Goal: Information Seeking & Learning: Learn about a topic

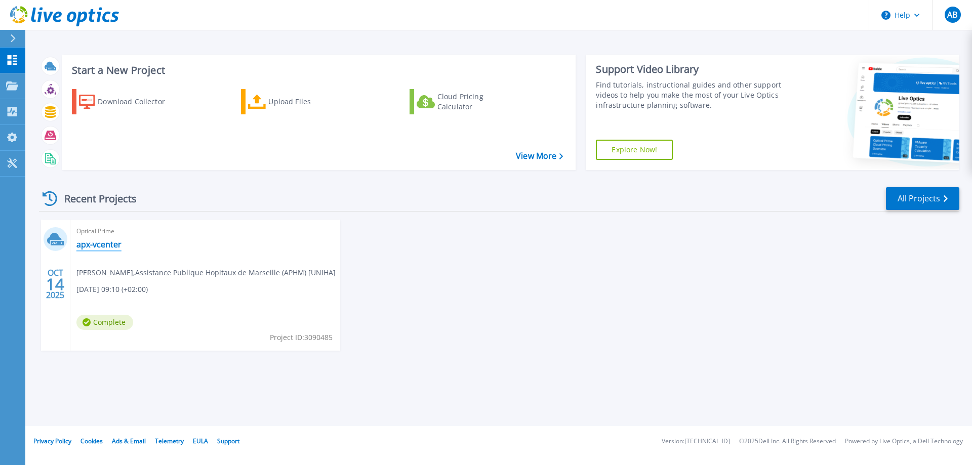
click at [98, 246] on link "apx-vcenter" at bounding box center [98, 245] width 45 height 10
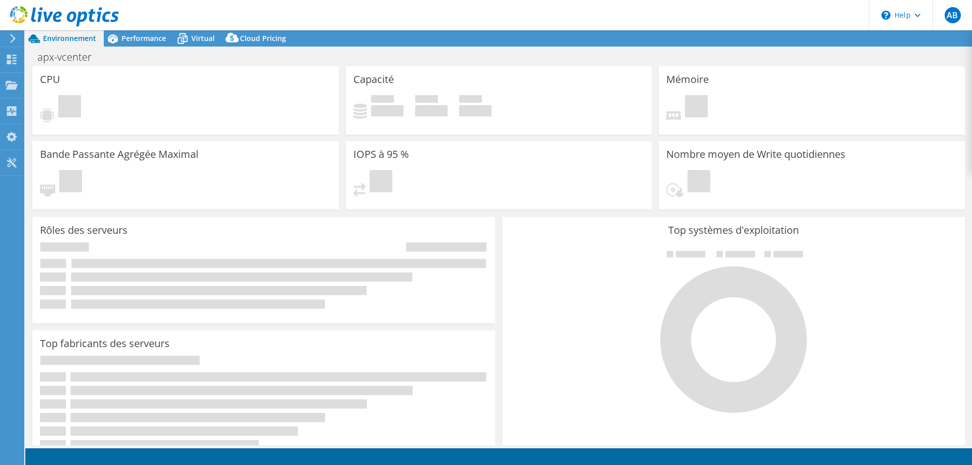
select select "USD"
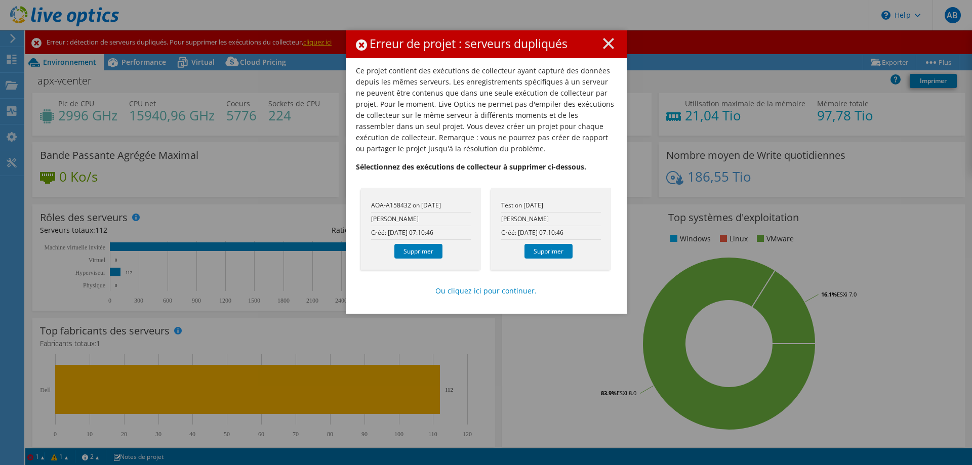
scroll to position [101, 0]
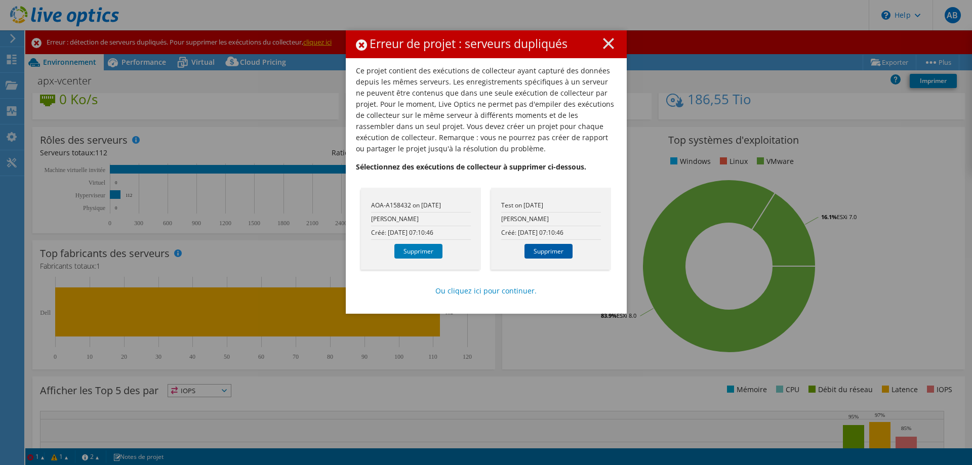
click at [543, 252] on link "Supprimer" at bounding box center [549, 251] width 48 height 15
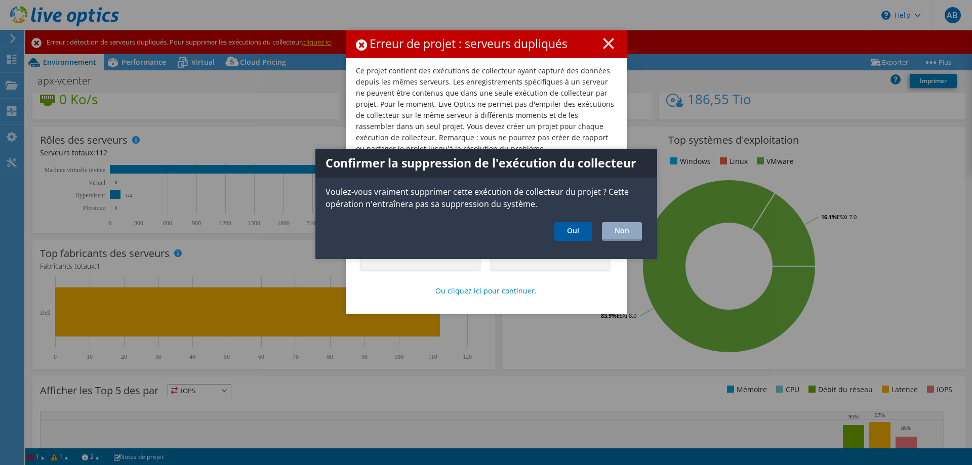
click at [577, 236] on link "Oui" at bounding box center [573, 231] width 37 height 19
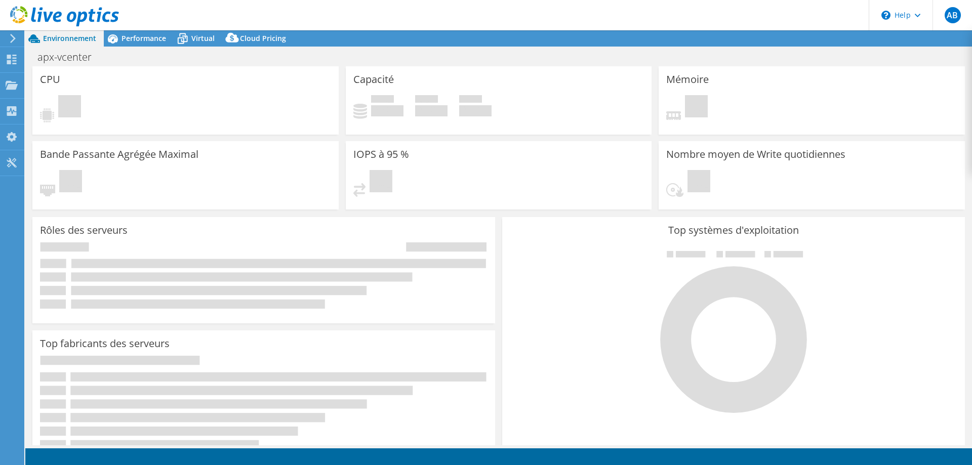
select select "USD"
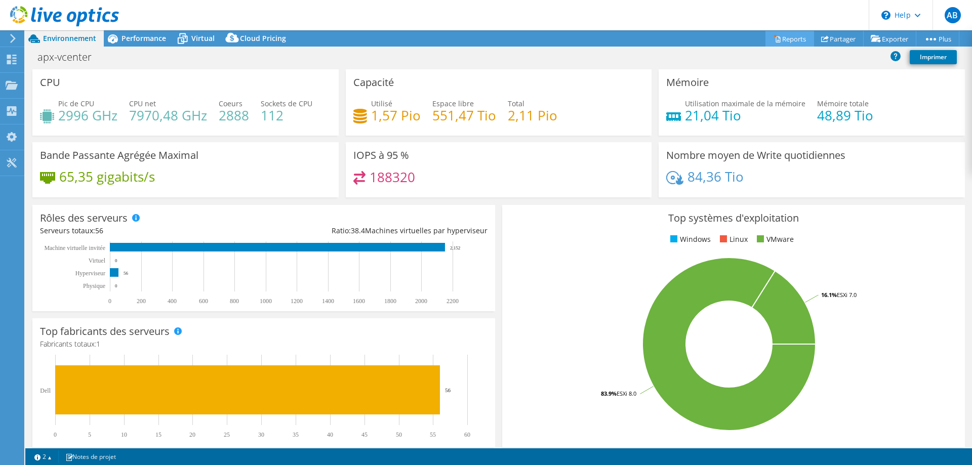
click at [774, 36] on link "Reports" at bounding box center [790, 39] width 49 height 16
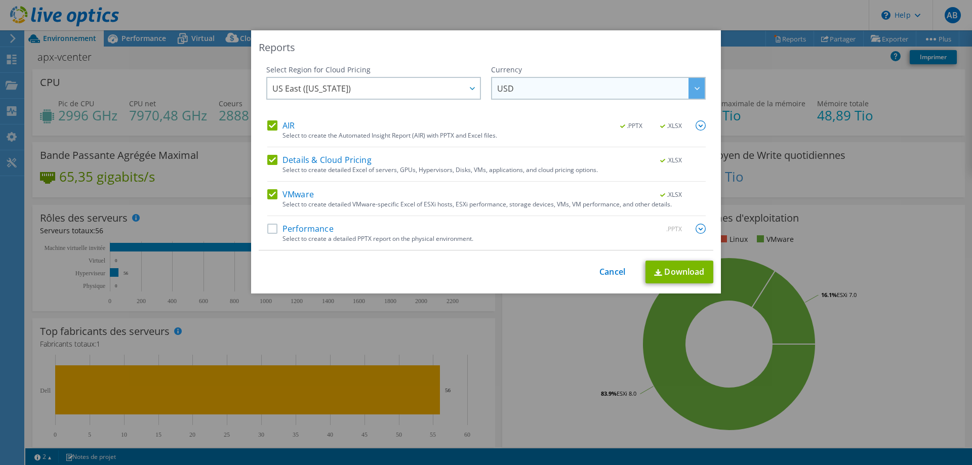
click at [513, 92] on span "USD" at bounding box center [601, 88] width 208 height 21
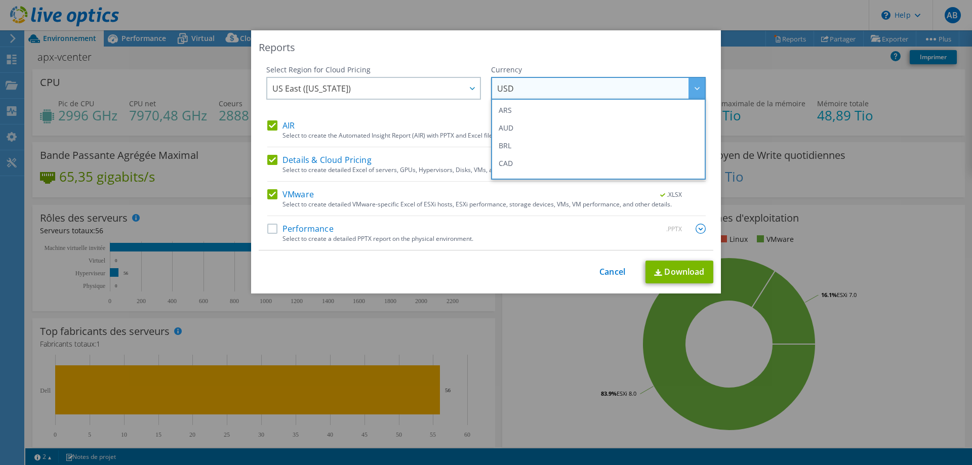
click at [513, 92] on span "USD" at bounding box center [601, 88] width 208 height 21
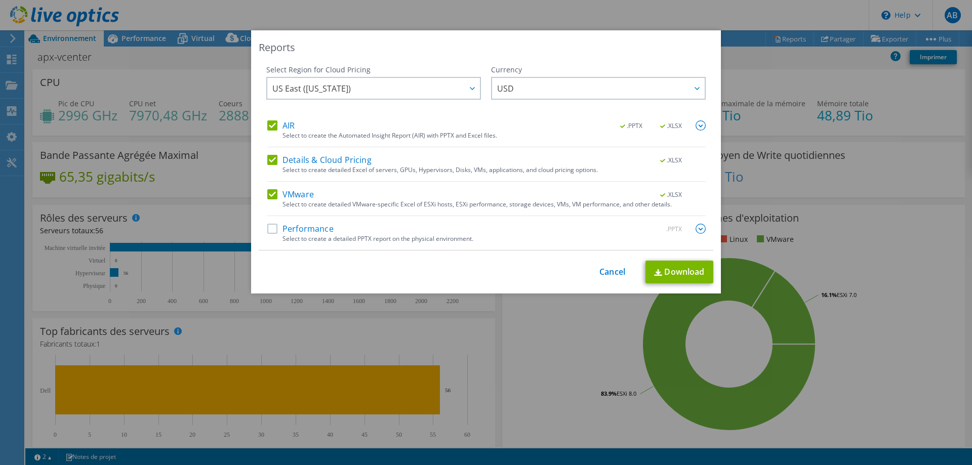
click at [267, 226] on label "Performance" at bounding box center [300, 229] width 66 height 10
click at [0, 0] on input "Performance" at bounding box center [0, 0] width 0 height 0
click at [332, 85] on span "US East ([US_STATE])" at bounding box center [311, 91] width 79 height 16
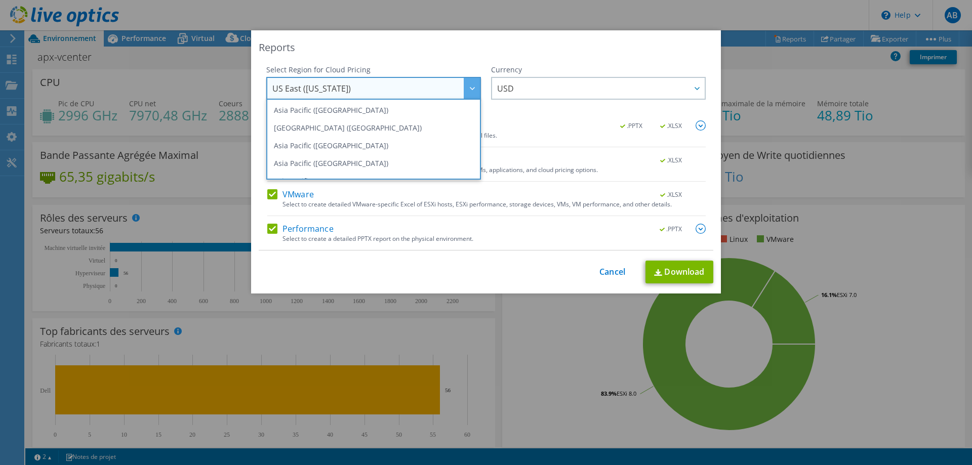
click at [332, 85] on span "US East ([US_STATE])" at bounding box center [311, 91] width 79 height 16
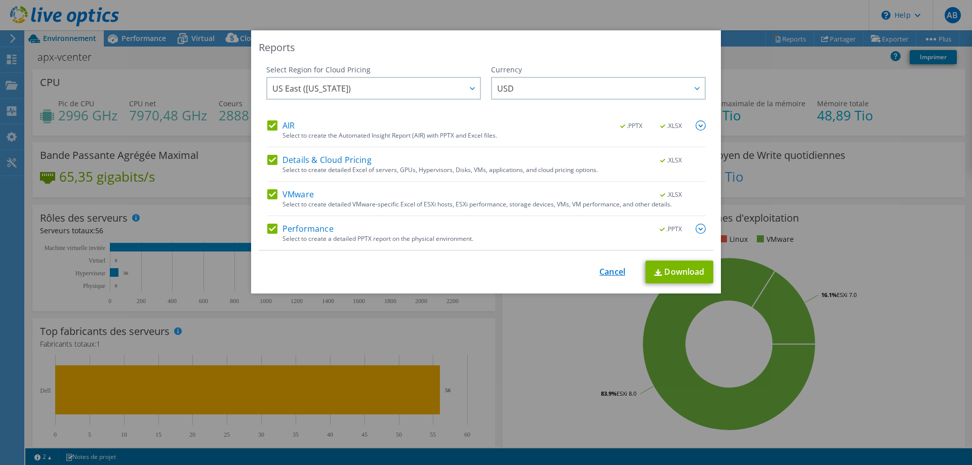
click at [609, 268] on link "Cancel" at bounding box center [613, 272] width 26 height 10
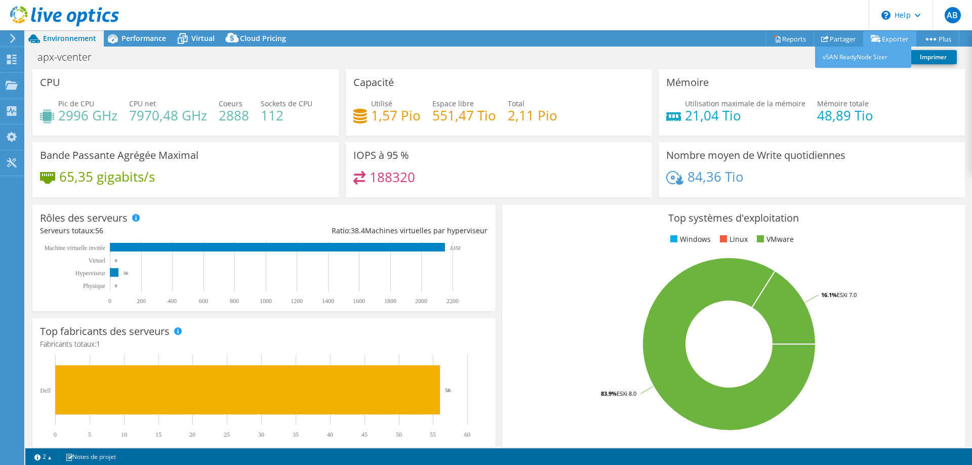
click at [881, 33] on link "Exporter" at bounding box center [890, 39] width 53 height 16
click at [881, 40] on link "Exporter" at bounding box center [890, 39] width 53 height 16
click at [874, 50] on link "vSAN ReadyNode Sizer" at bounding box center [863, 57] width 96 height 21
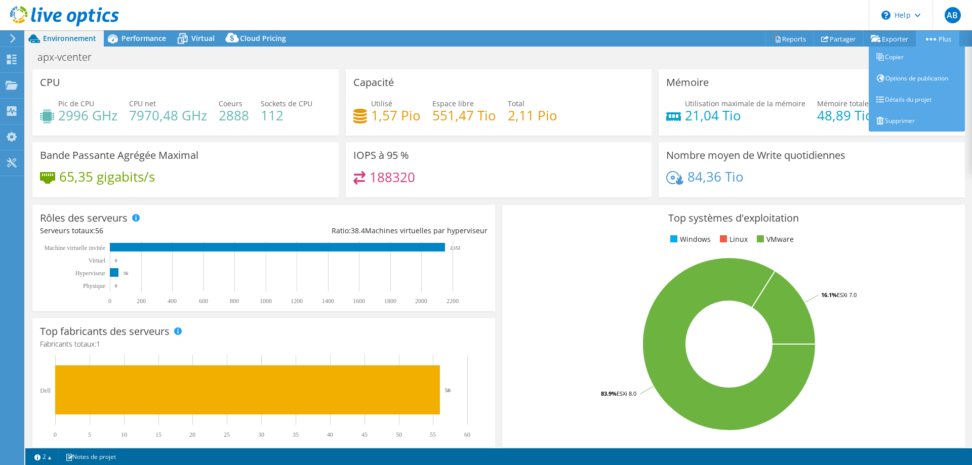
click at [946, 38] on link "Plus" at bounding box center [938, 39] width 44 height 16
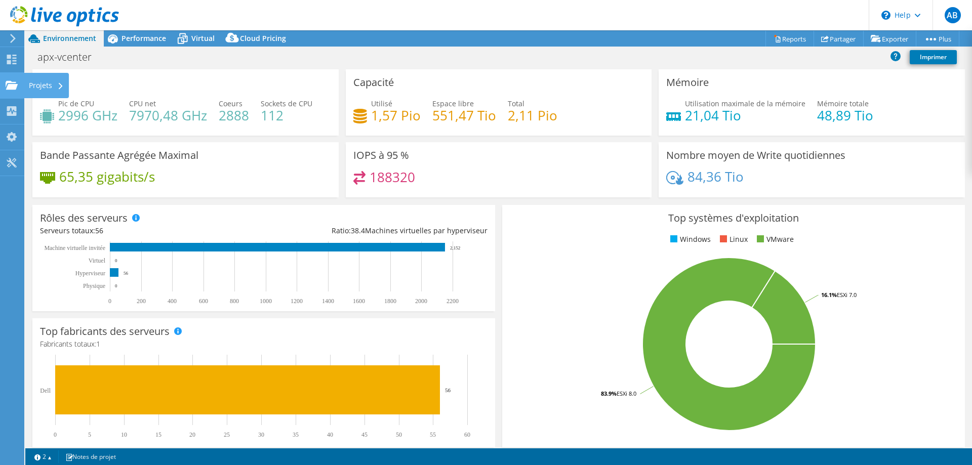
click at [44, 84] on div "Projets" at bounding box center [46, 85] width 45 height 25
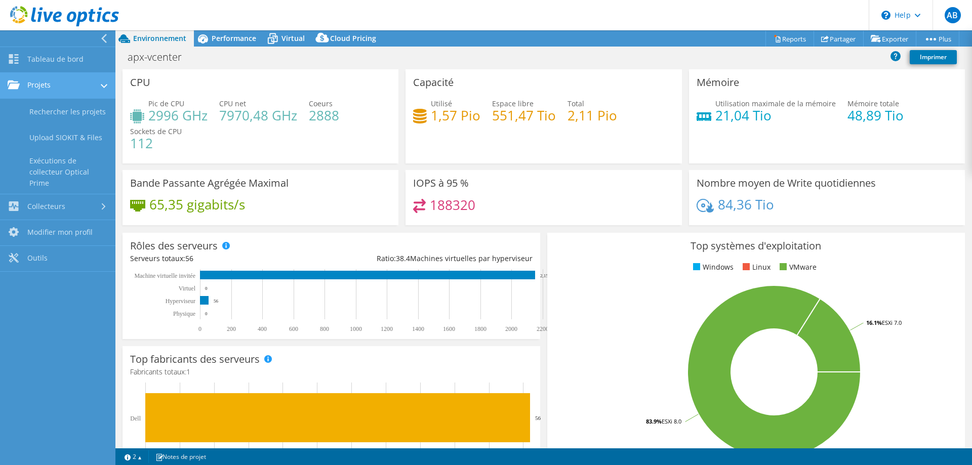
click at [27, 80] on link "Projets" at bounding box center [57, 86] width 115 height 26
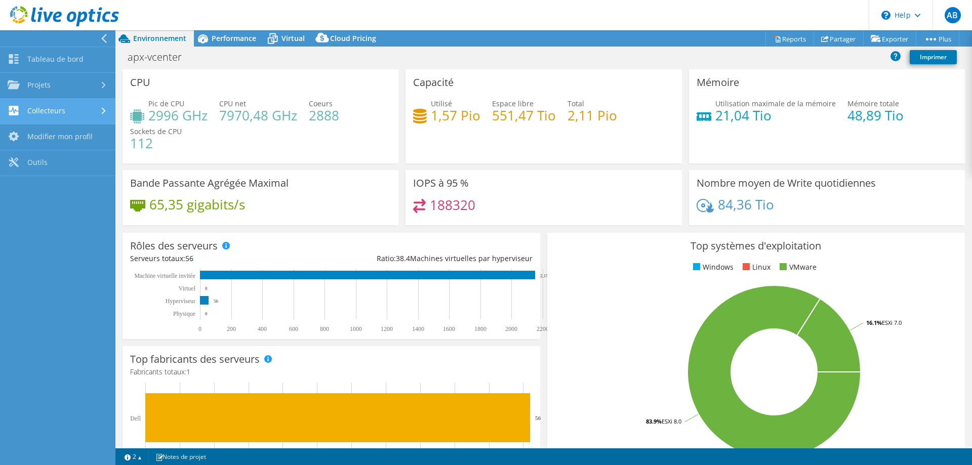
click at [53, 115] on link "Collecteurs" at bounding box center [57, 112] width 115 height 26
click at [247, 33] on span "Performance" at bounding box center [234, 38] width 45 height 10
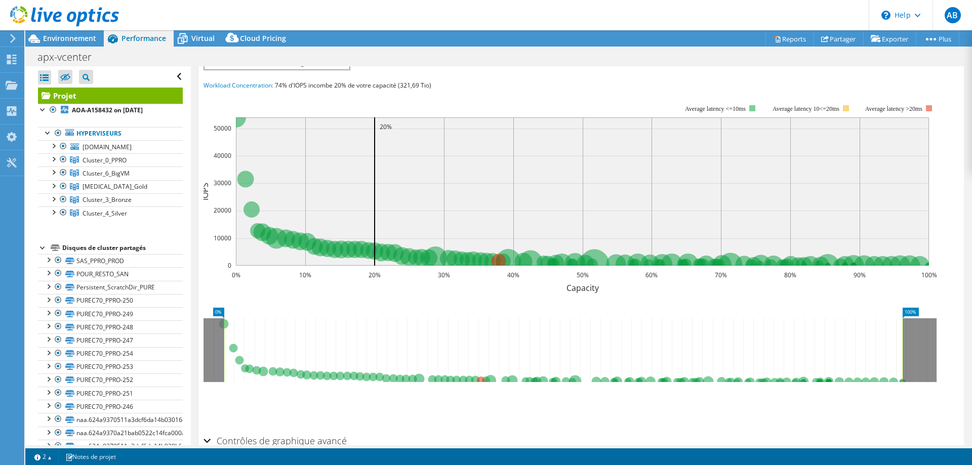
scroll to position [294, 0]
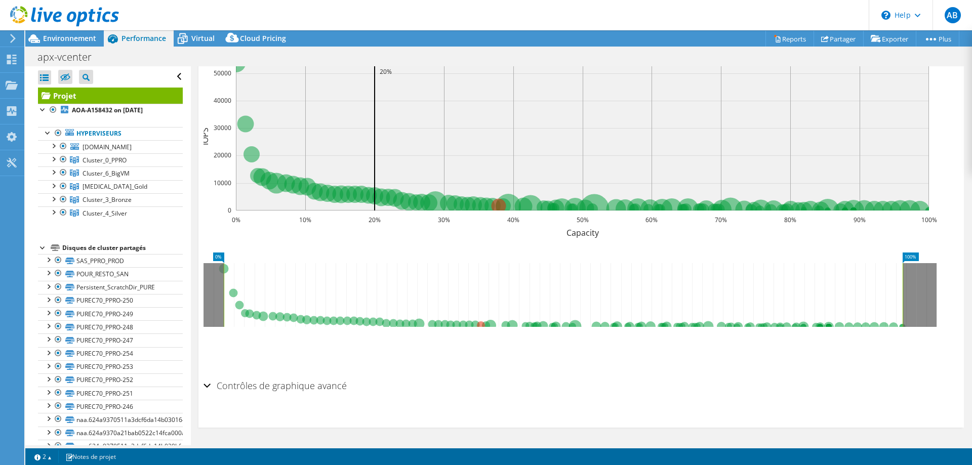
click at [205, 385] on div "Contrôles de graphique avancé" at bounding box center [582, 387] width 756 height 22
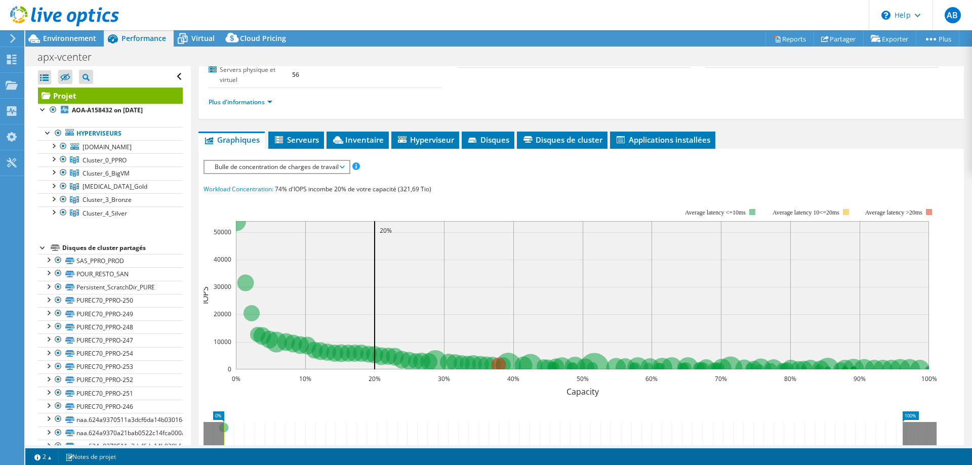
scroll to position [0, 0]
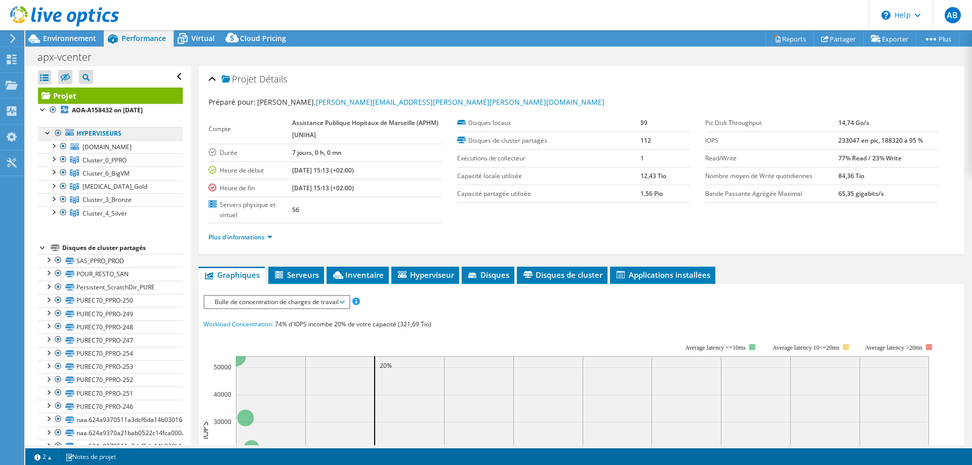
click at [125, 136] on link "Hyperviseurs" at bounding box center [110, 133] width 145 height 13
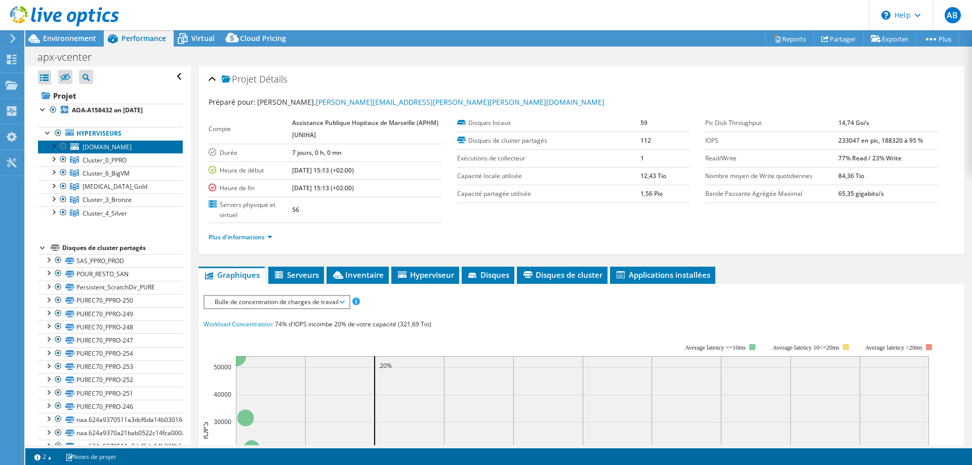
click at [116, 145] on span "[DOMAIN_NAME]" at bounding box center [107, 147] width 49 height 9
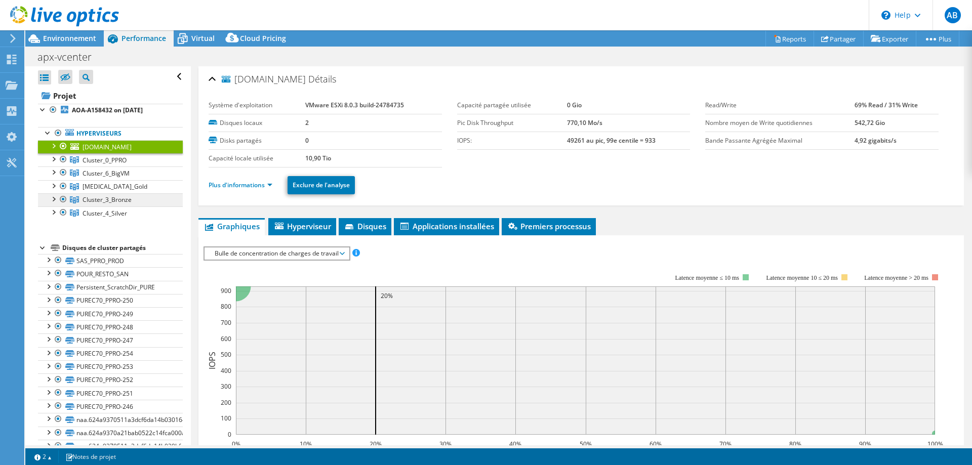
click at [122, 198] on span "Cluster_3_Bronze" at bounding box center [107, 200] width 49 height 9
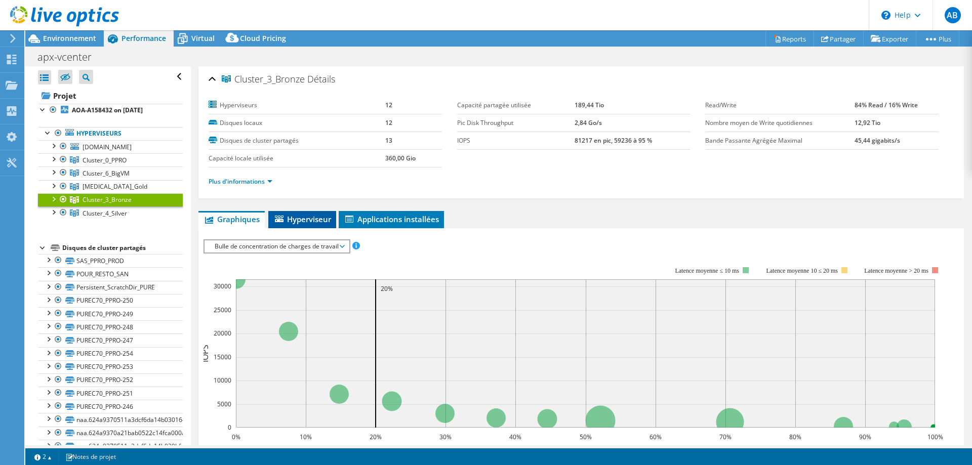
click at [296, 221] on span "Hyperviseur" at bounding box center [302, 219] width 58 height 10
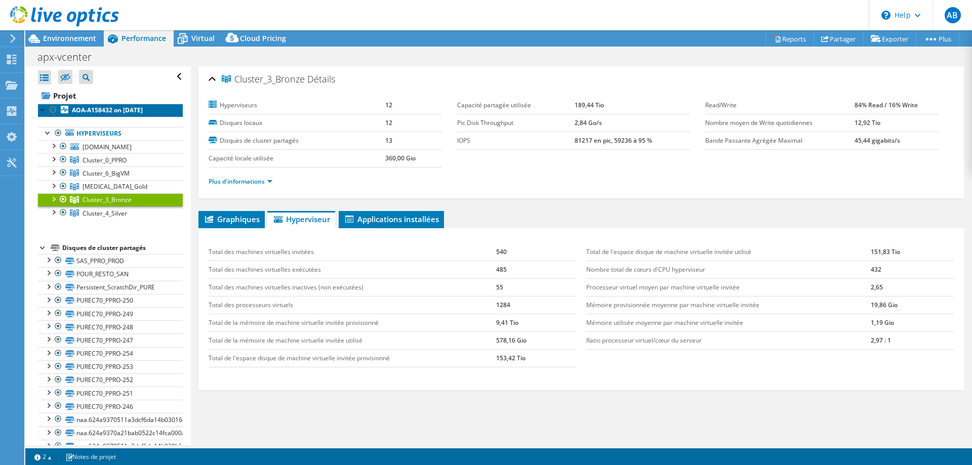
click at [85, 110] on b "AOA-A158432 on [DATE]" at bounding box center [107, 110] width 71 height 9
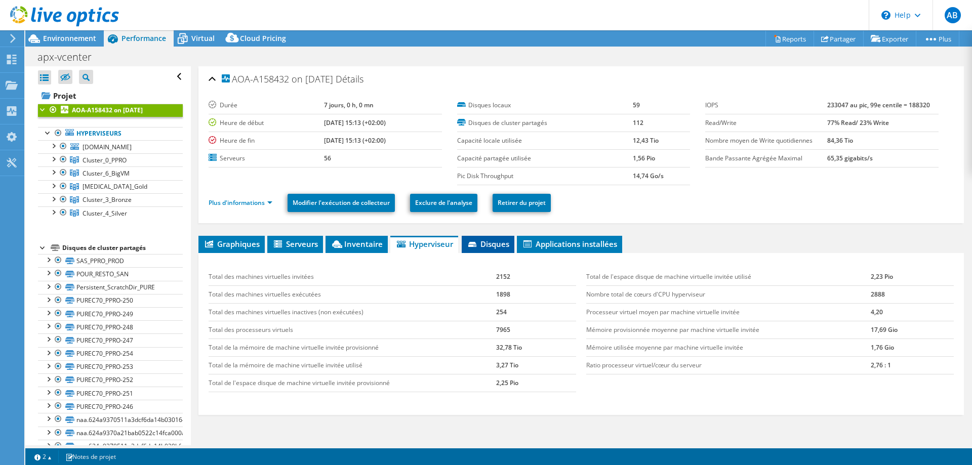
click at [491, 245] on span "Disques" at bounding box center [488, 244] width 43 height 10
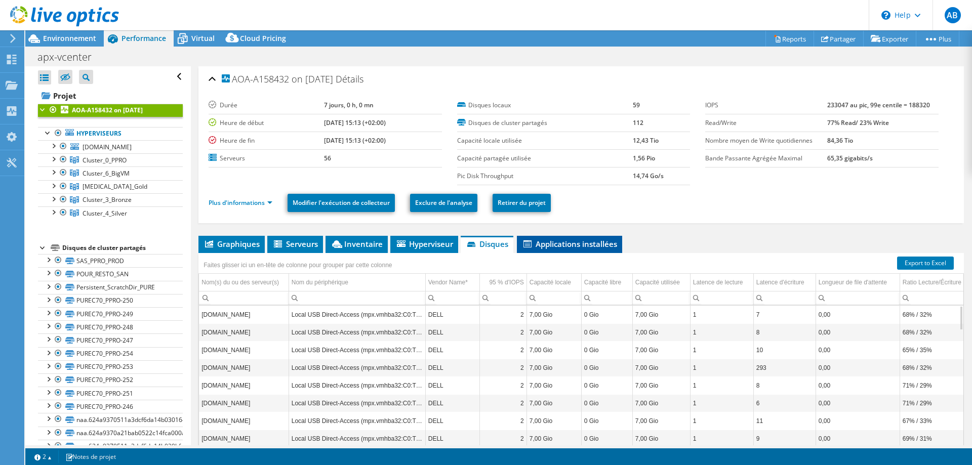
click at [546, 243] on span "Applications installées" at bounding box center [569, 244] width 95 height 10
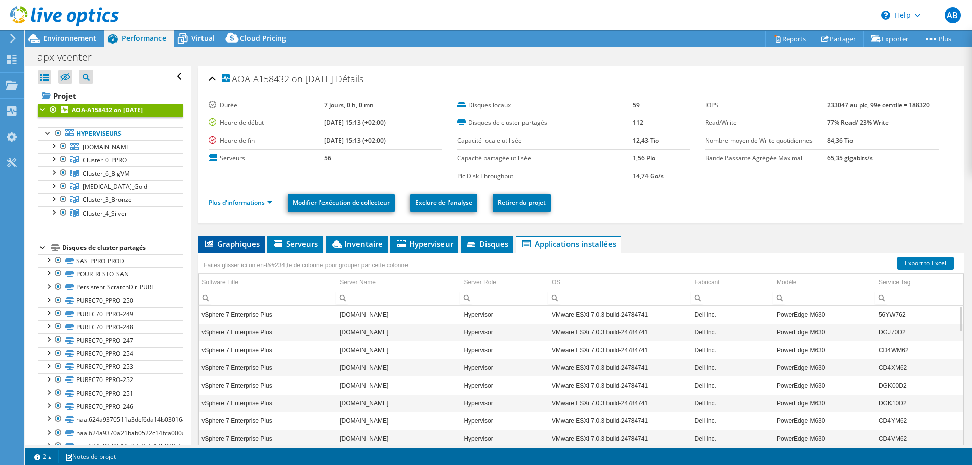
click at [230, 244] on span "Graphiques" at bounding box center [232, 244] width 56 height 10
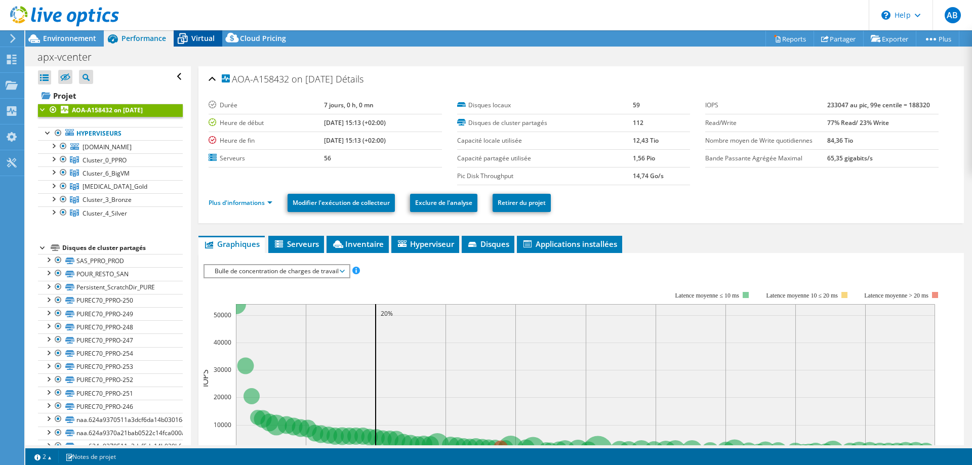
click at [195, 36] on span "Virtual" at bounding box center [202, 38] width 23 height 10
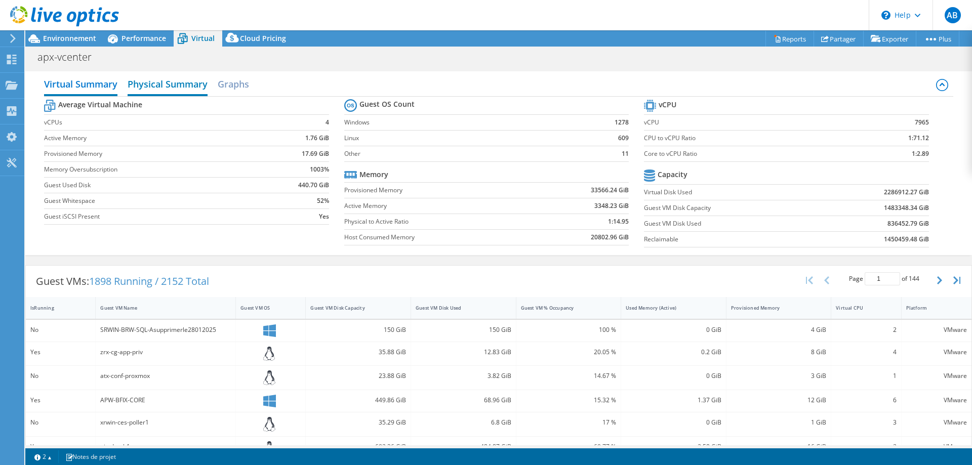
click at [197, 85] on h2 "Physical Summary" at bounding box center [168, 85] width 80 height 22
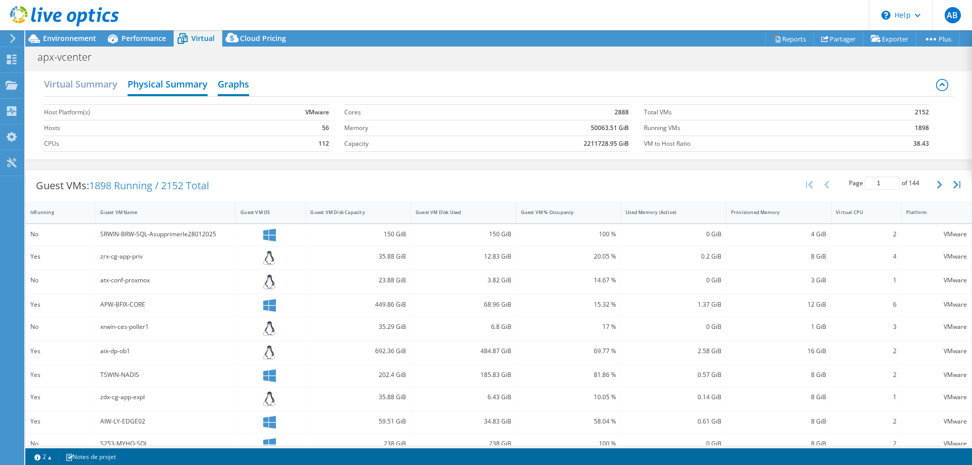
click at [228, 86] on h2 "Graphs" at bounding box center [233, 85] width 31 height 22
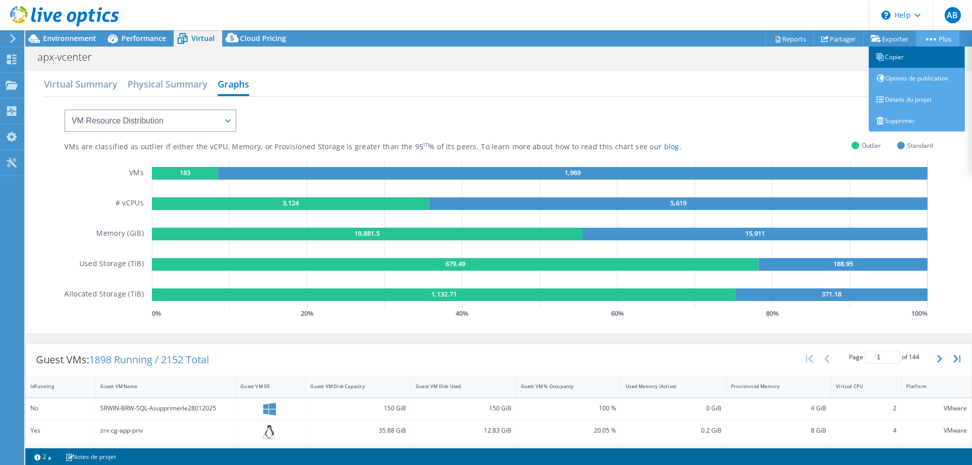
click at [914, 55] on link "Copier" at bounding box center [917, 57] width 96 height 21
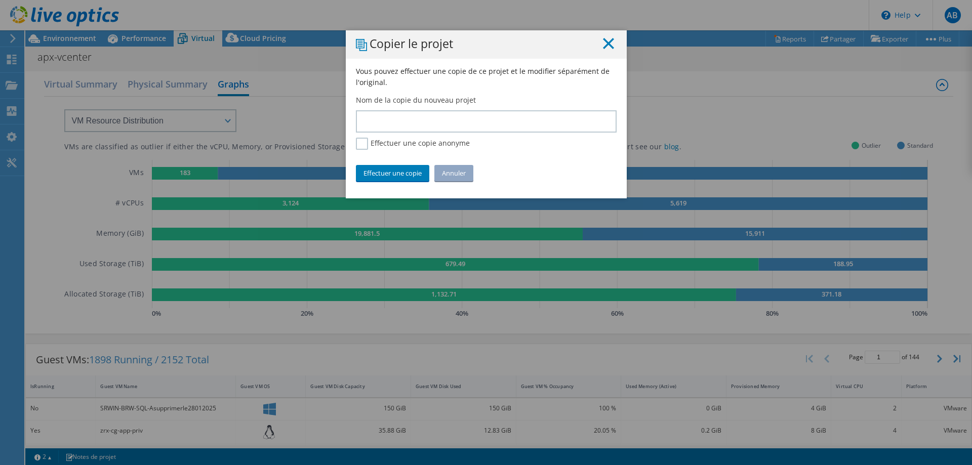
click at [604, 41] on line at bounding box center [609, 43] width 10 height 10
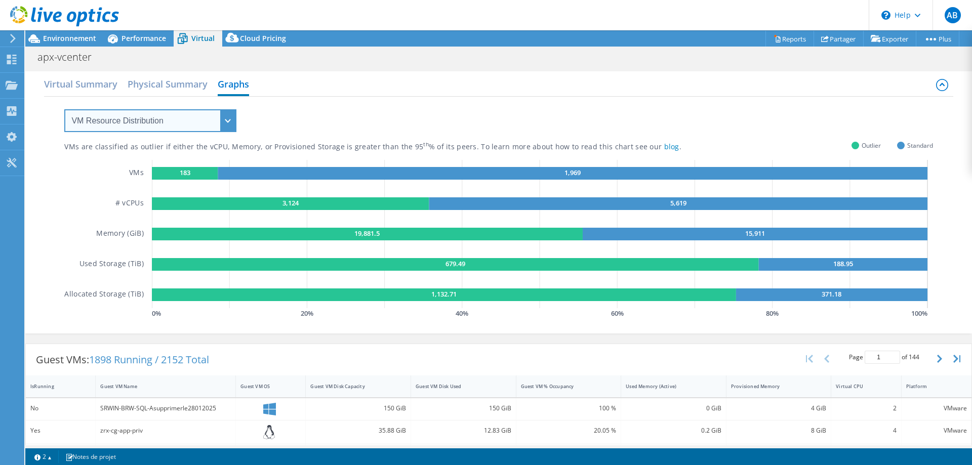
click at [172, 118] on select "VM Resource Distribution Provisioning Contrast Over Provisioning" at bounding box center [150, 120] width 172 height 23
select select "Provisioning Contrast"
click at [64, 109] on select "VM Resource Distribution Provisioning Contrast Over Provisioning" at bounding box center [150, 120] width 172 height 23
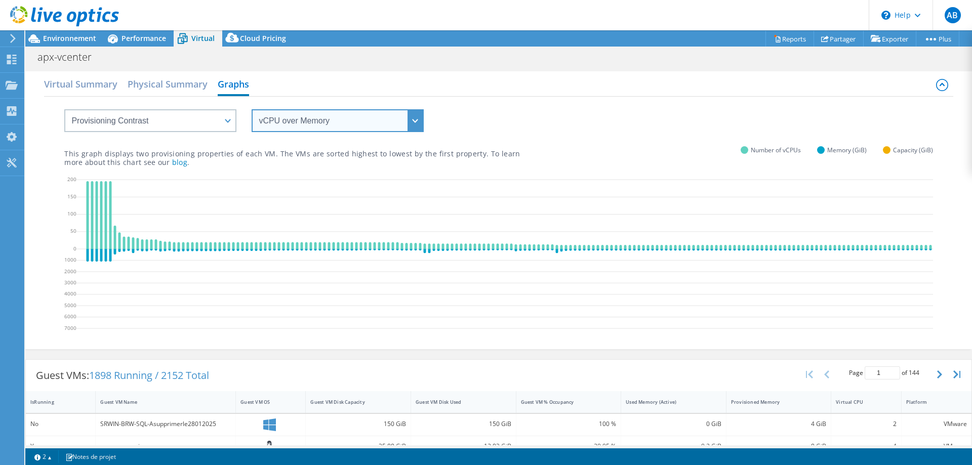
click at [279, 119] on select "vCPU over Memory vCPU over Capacity Memory over vCPU Memory over Capacity Capac…" at bounding box center [338, 120] width 172 height 23
select select "Memory over vCPU"
click at [252, 109] on select "vCPU over Memory vCPU over Capacity Memory over vCPU Memory over Capacity Capac…" at bounding box center [338, 120] width 172 height 23
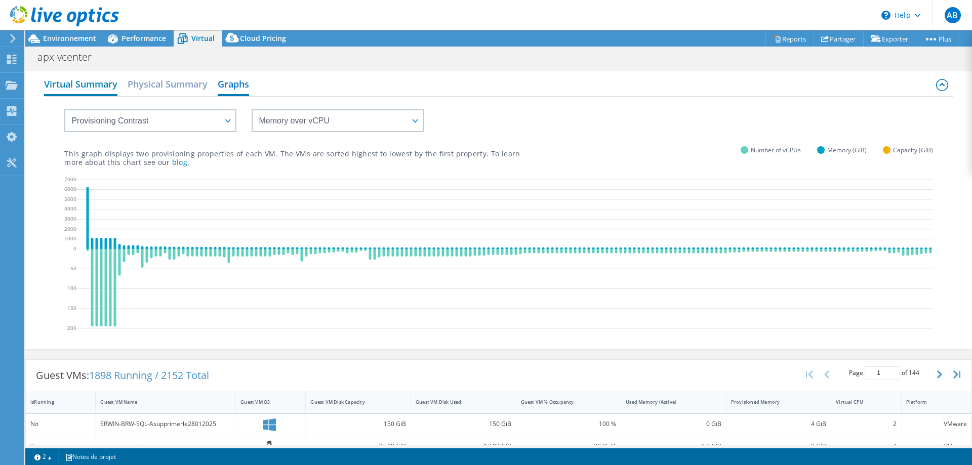
click at [101, 92] on h2 "Virtual Summary" at bounding box center [80, 85] width 73 height 22
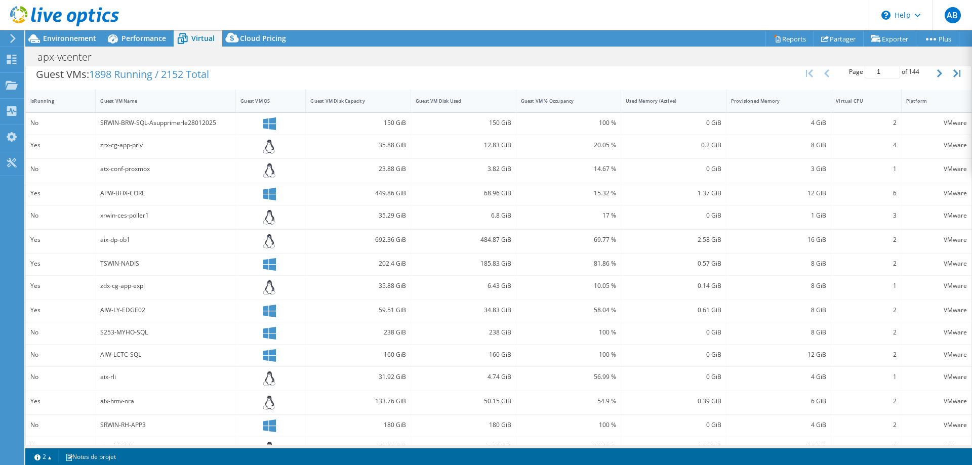
scroll to position [228, 0]
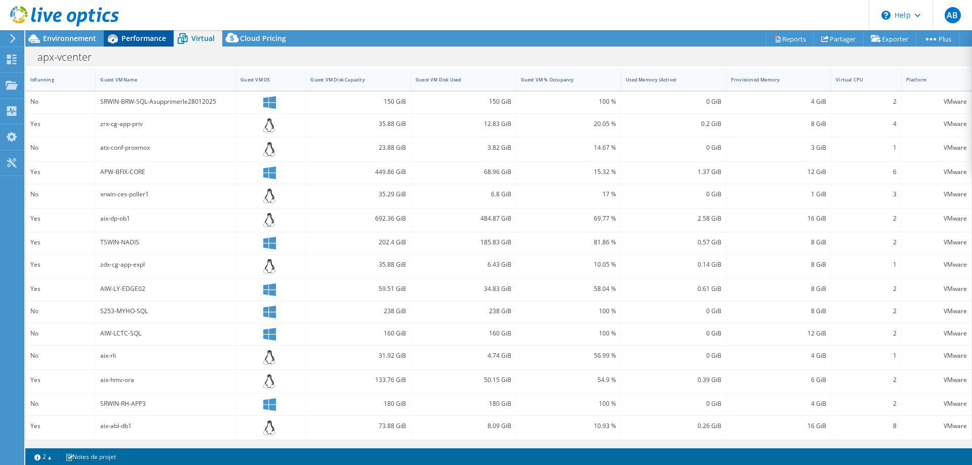
click at [139, 36] on span "Performance" at bounding box center [144, 38] width 45 height 10
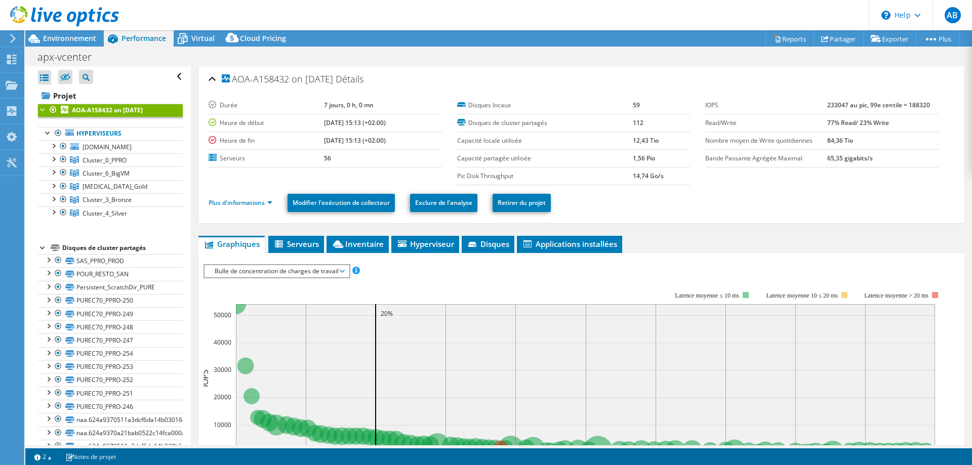
scroll to position [0, 0]
click at [83, 39] on span "Environnement" at bounding box center [69, 38] width 53 height 10
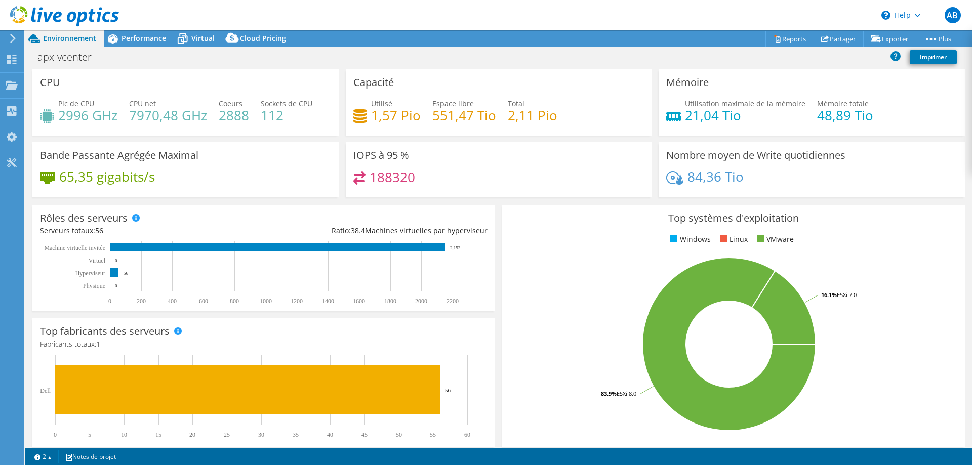
click at [378, 81] on h3 "Capacité" at bounding box center [374, 82] width 41 height 11
click at [935, 59] on link "Imprimer" at bounding box center [933, 57] width 47 height 14
click at [160, 37] on span "Performance" at bounding box center [144, 38] width 45 height 10
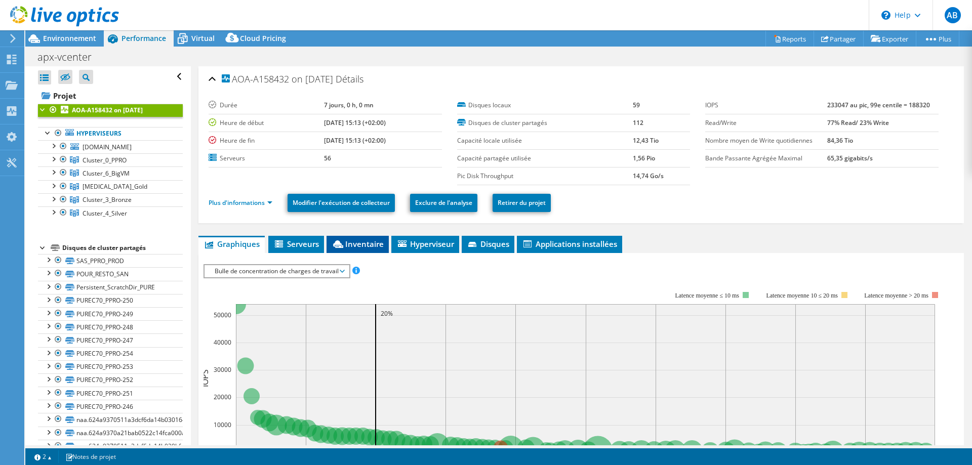
click at [357, 247] on span "Inventaire" at bounding box center [358, 244] width 52 height 10
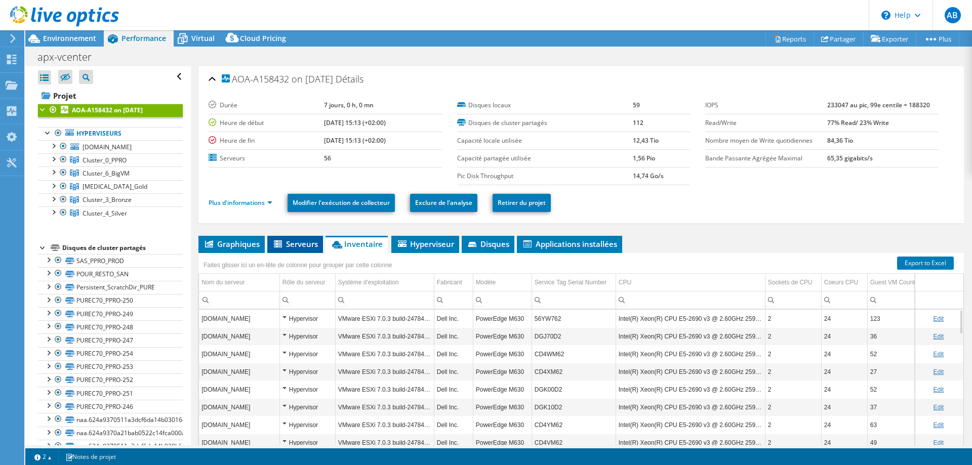
click at [315, 250] on li "Serveurs" at bounding box center [295, 244] width 56 height 17
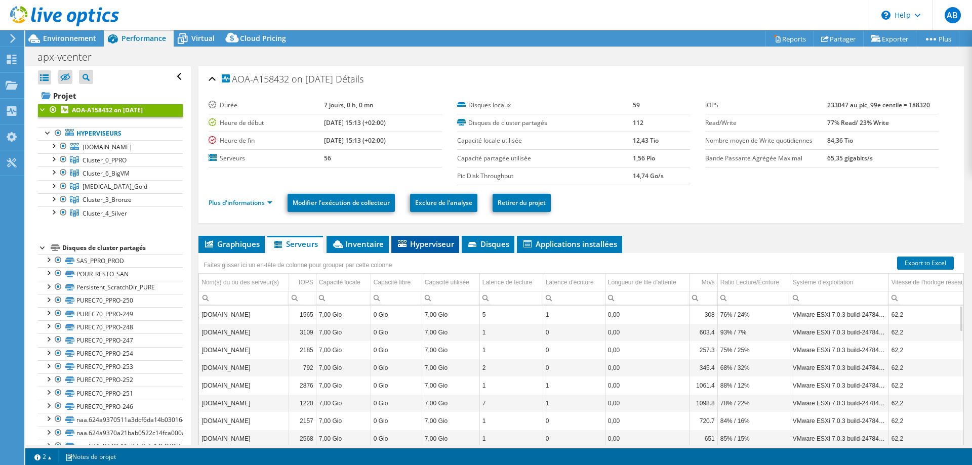
click at [412, 244] on span "Hyperviseur" at bounding box center [426, 244] width 58 height 10
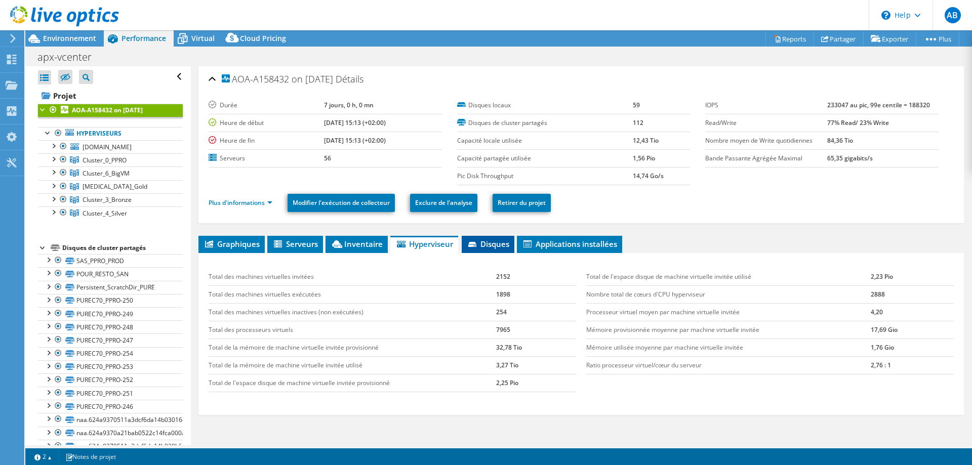
click at [475, 243] on icon at bounding box center [472, 244] width 8 height 5
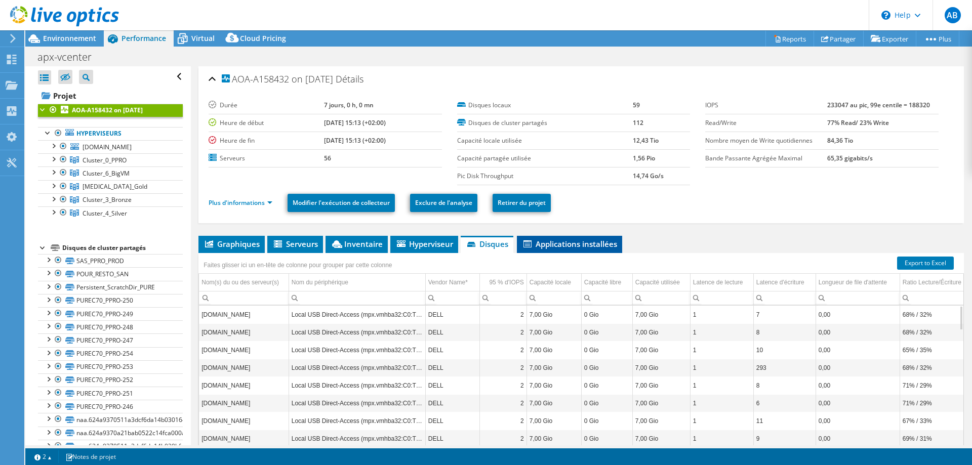
click at [546, 243] on span "Applications installées" at bounding box center [569, 244] width 95 height 10
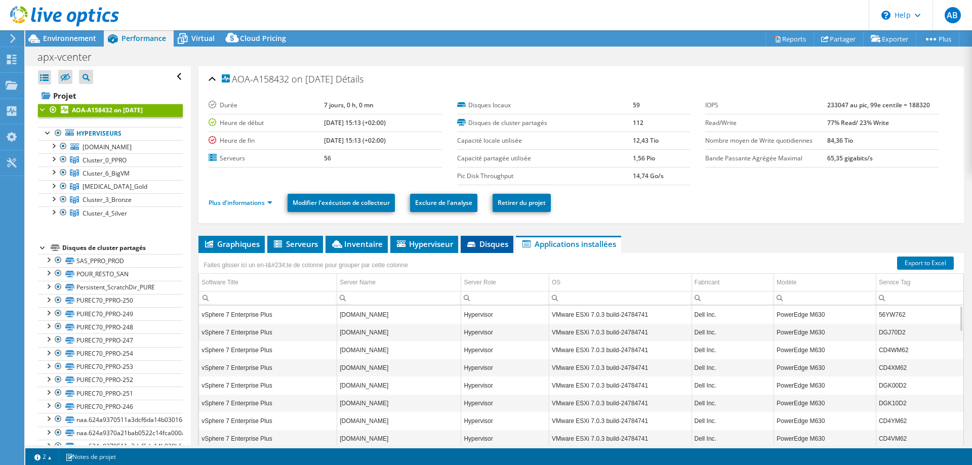
click at [497, 249] on li "Disques" at bounding box center [487, 244] width 53 height 17
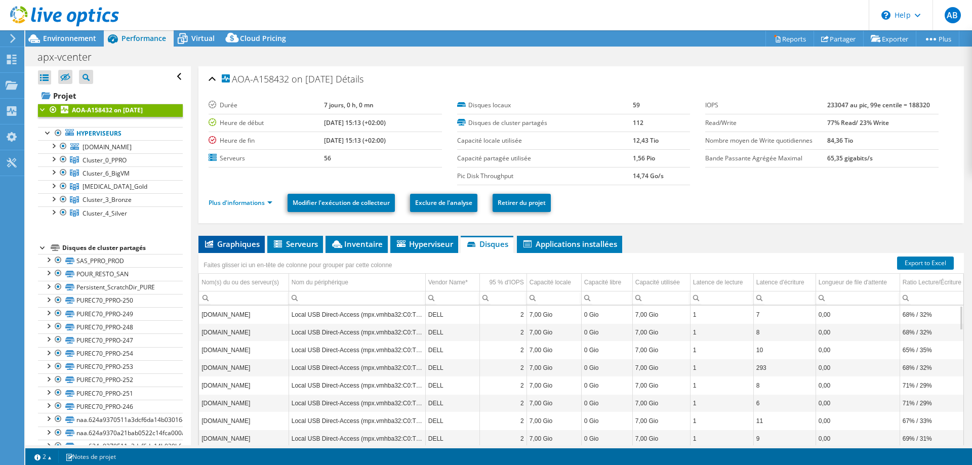
click at [230, 241] on span "Graphiques" at bounding box center [232, 244] width 56 height 10
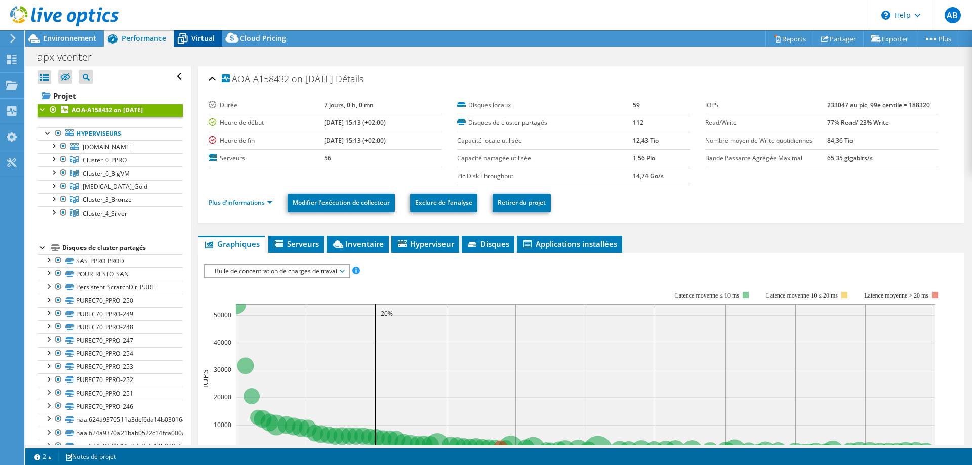
click at [200, 33] on div "Virtual" at bounding box center [198, 38] width 49 height 16
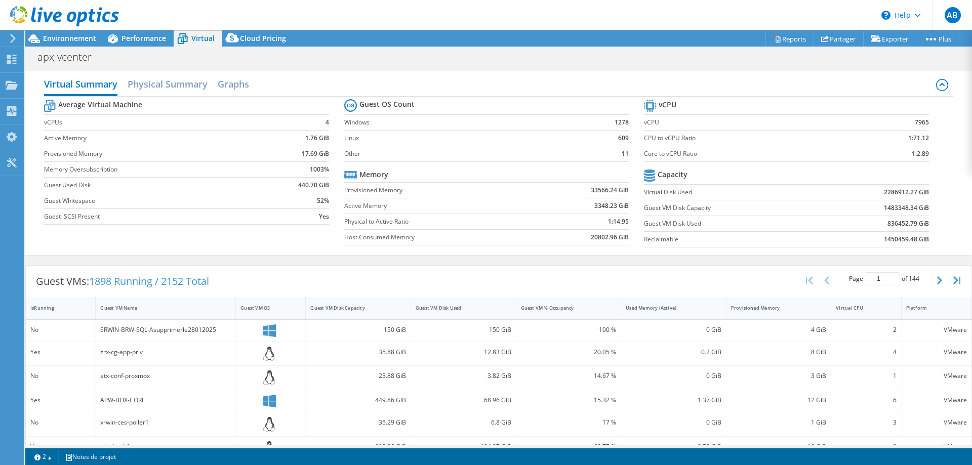
click at [644, 160] on td "Core to vCPU Ratio" at bounding box center [749, 154] width 210 height 16
drag, startPoint x: 488, startPoint y: 151, endPoint x: 475, endPoint y: 151, distance: 13.2
click at [488, 151] on label "Other" at bounding box center [462, 154] width 237 height 10
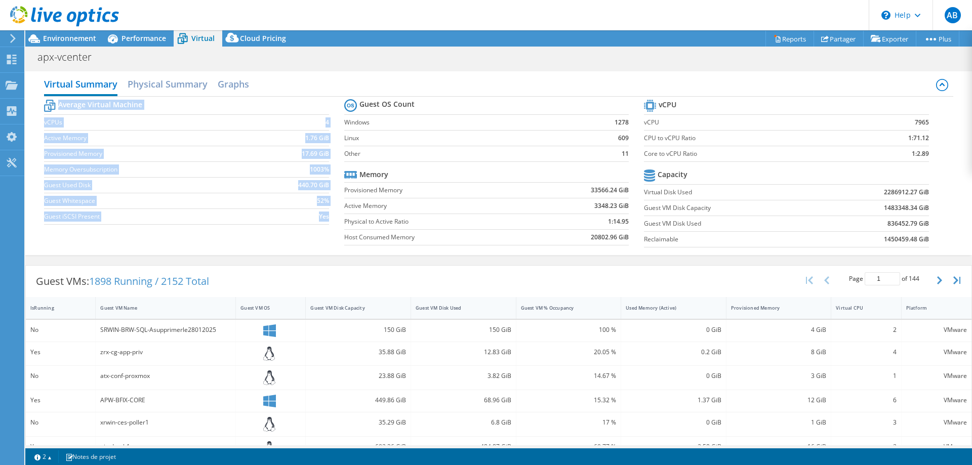
drag, startPoint x: 340, startPoint y: 137, endPoint x: 630, endPoint y: 138, distance: 290.2
click at [630, 138] on div "Average Virtual Machine vCPUs 4 Active Memory 1.76 GiB Provisioned Memory 17.69…" at bounding box center [498, 175] width 909 height 156
click at [630, 138] on section "Guest OS Count Windows 1278 Linux 609 Other 11 Memory Provisioned Memory 33566.…" at bounding box center [494, 174] width 300 height 154
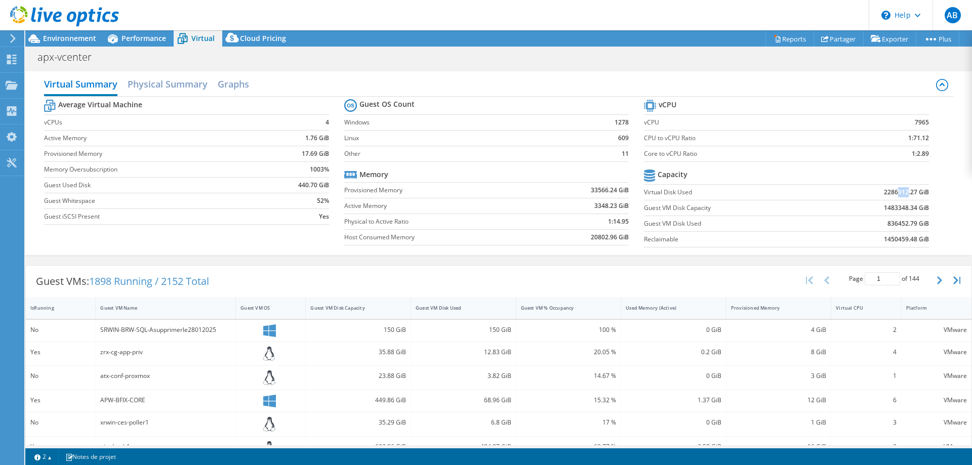
drag, startPoint x: 900, startPoint y: 194, endPoint x: 890, endPoint y: 197, distance: 10.1
click at [890, 197] on b "2286912.27 GiB" at bounding box center [906, 192] width 45 height 10
drag, startPoint x: 881, startPoint y: 193, endPoint x: 892, endPoint y: 195, distance: 11.2
click at [892, 195] on b "2286912.27 GiB" at bounding box center [906, 192] width 45 height 10
click at [886, 208] on b "1483348.34 GiB" at bounding box center [906, 208] width 45 height 10
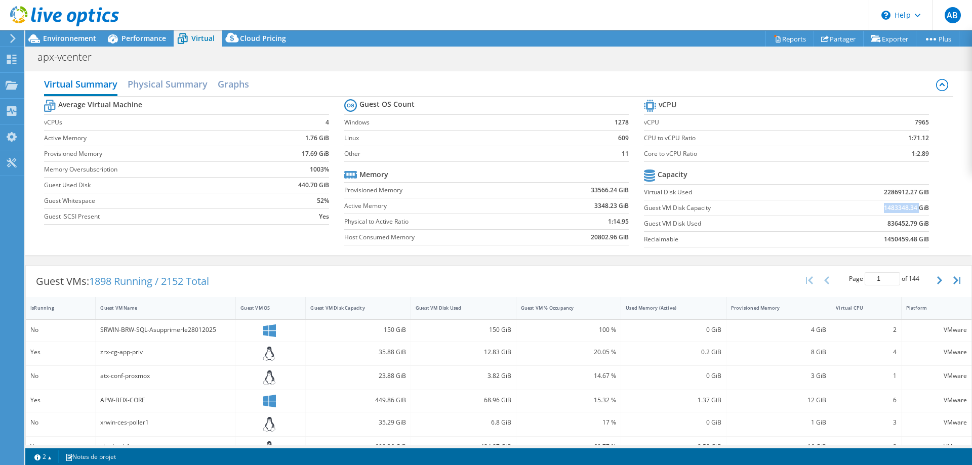
click at [886, 208] on b "1483348.34 GiB" at bounding box center [906, 208] width 45 height 10
click at [898, 207] on b "1483348.34 GiB" at bounding box center [906, 208] width 45 height 10
drag, startPoint x: 900, startPoint y: 209, endPoint x: 890, endPoint y: 210, distance: 10.2
click at [890, 210] on b "1483348.34 GiB" at bounding box center [906, 208] width 45 height 10
drag, startPoint x: 900, startPoint y: 189, endPoint x: 890, endPoint y: 190, distance: 9.6
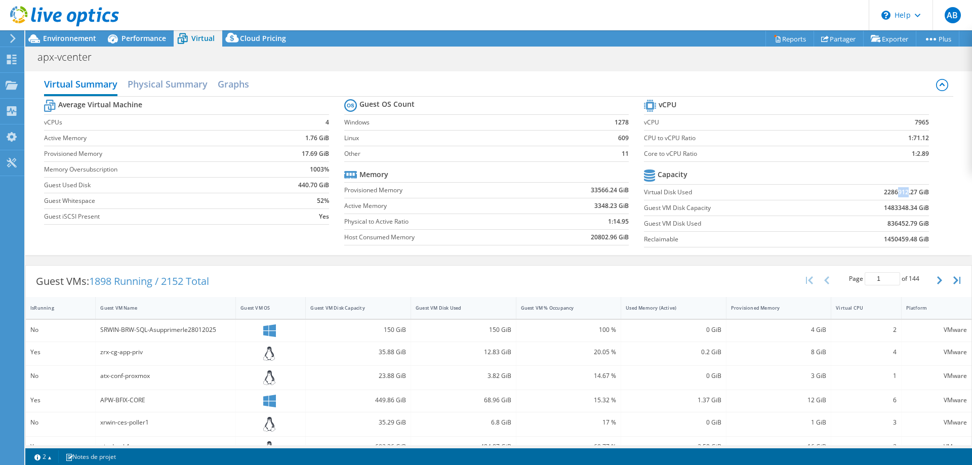
click at [890, 190] on b "2286912.27 GiB" at bounding box center [906, 192] width 45 height 10
click at [493, 234] on label "Host Consumed Memory" at bounding box center [438, 237] width 189 height 10
